Goal: Use online tool/utility: Utilize a website feature to perform a specific function

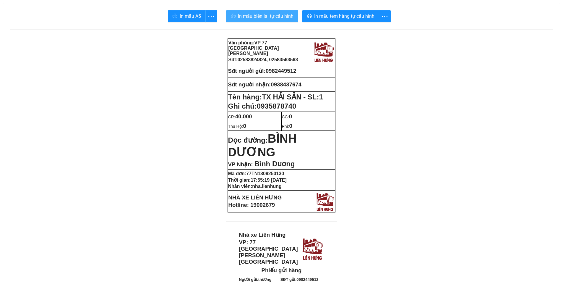
click at [283, 15] on span "In mẫu biên lai tự cấu hình" at bounding box center [266, 15] width 56 height 7
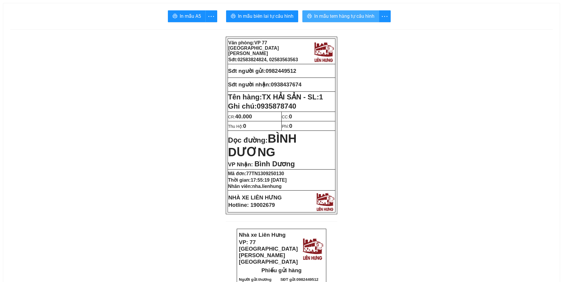
click at [321, 16] on span "In mẫu tem hàng tự cấu hình" at bounding box center [344, 15] width 60 height 7
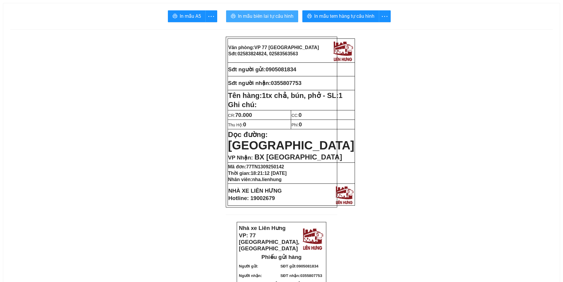
click at [281, 22] on button "In mẫu biên lai tự cấu hình" at bounding box center [262, 16] width 72 height 12
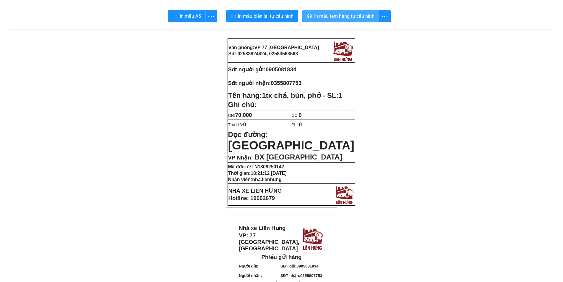
click at [321, 15] on span "In mẫu tem hàng tự cấu hình" at bounding box center [344, 15] width 60 height 7
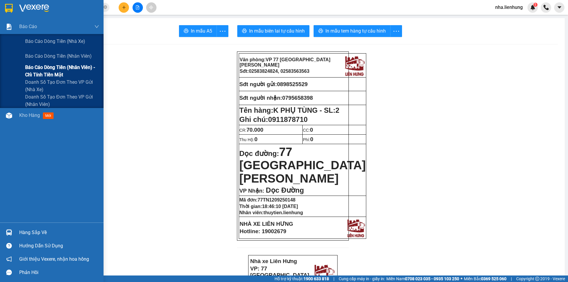
click at [54, 70] on span "Báo cáo dòng tiền (nhân viên) - chỉ tính tiền mặt" at bounding box center [62, 71] width 74 height 15
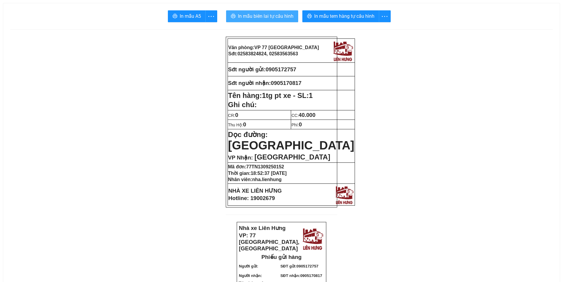
click at [259, 11] on button "In mẫu biên lai tự cấu hình" at bounding box center [262, 16] width 72 height 12
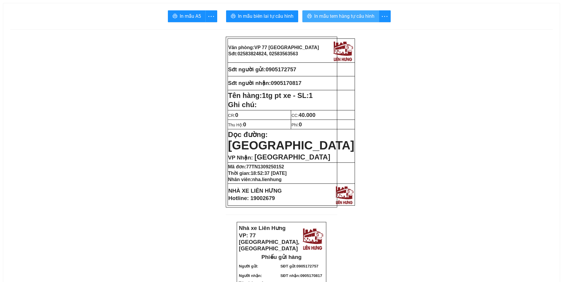
click at [355, 17] on span "In mẫu tem hàng tự cấu hình" at bounding box center [344, 15] width 60 height 7
